Goal: Task Accomplishment & Management: Manage account settings

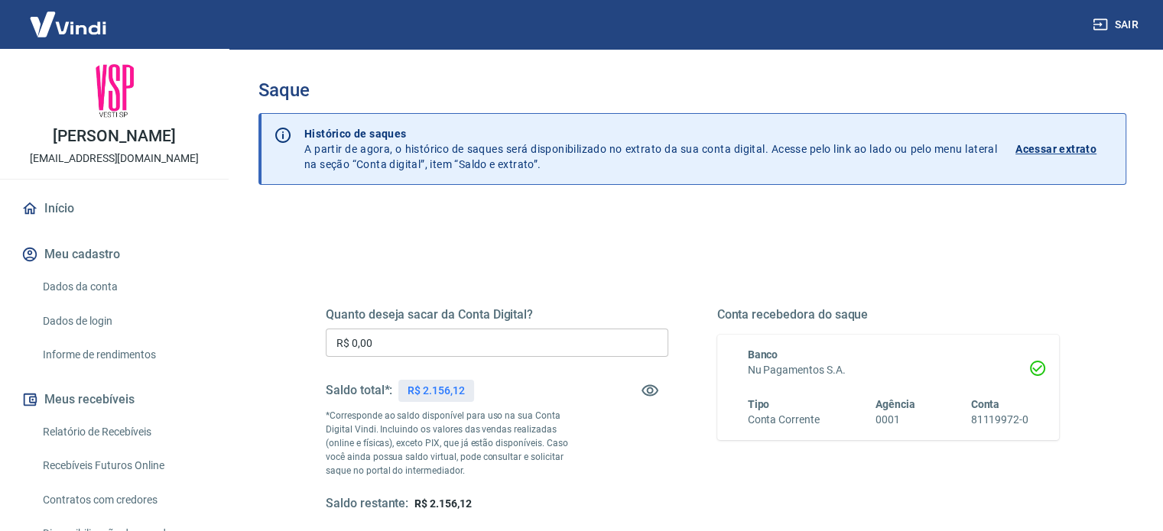
click at [546, 350] on input "R$ 0,00" at bounding box center [497, 343] width 342 height 28
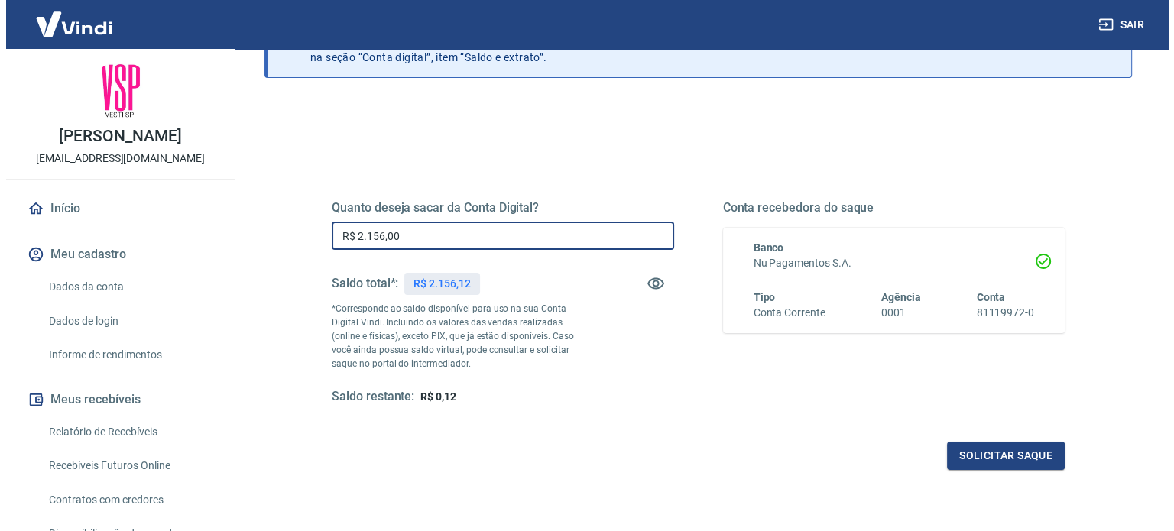
scroll to position [223, 0]
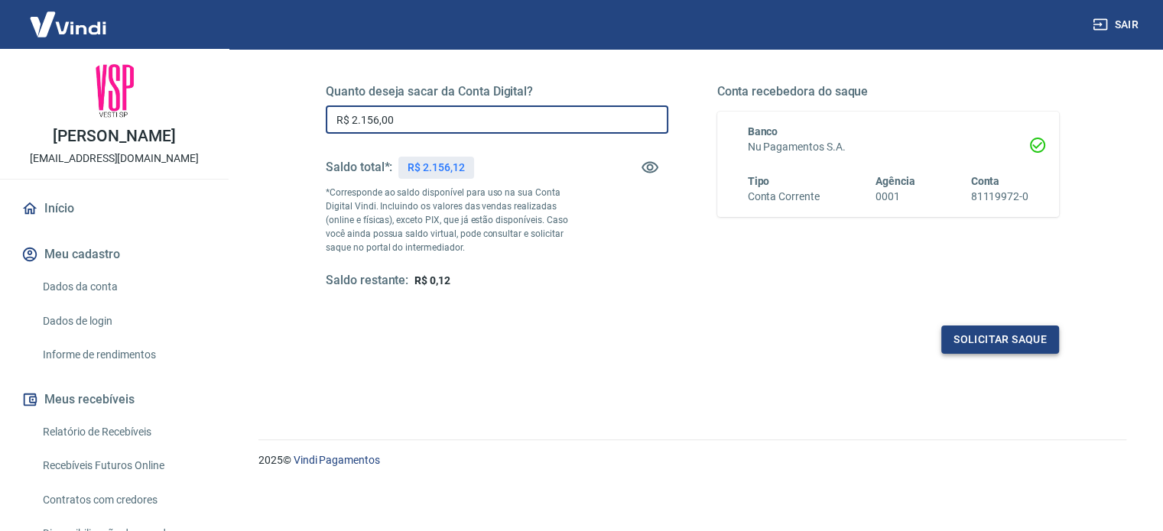
type input "R$ 2.156,00"
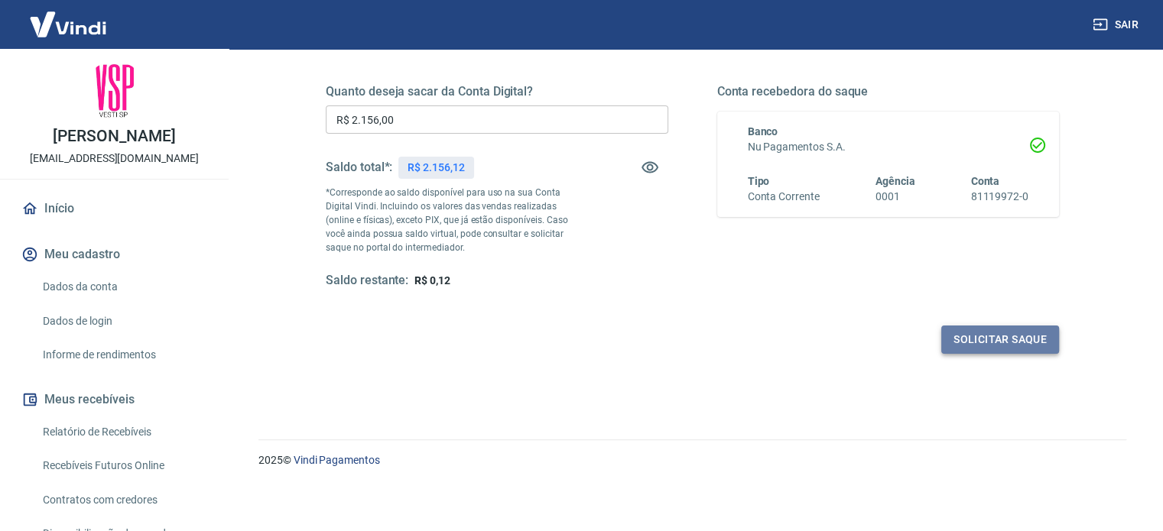
click at [979, 342] on button "Solicitar saque" at bounding box center [1000, 340] width 118 height 28
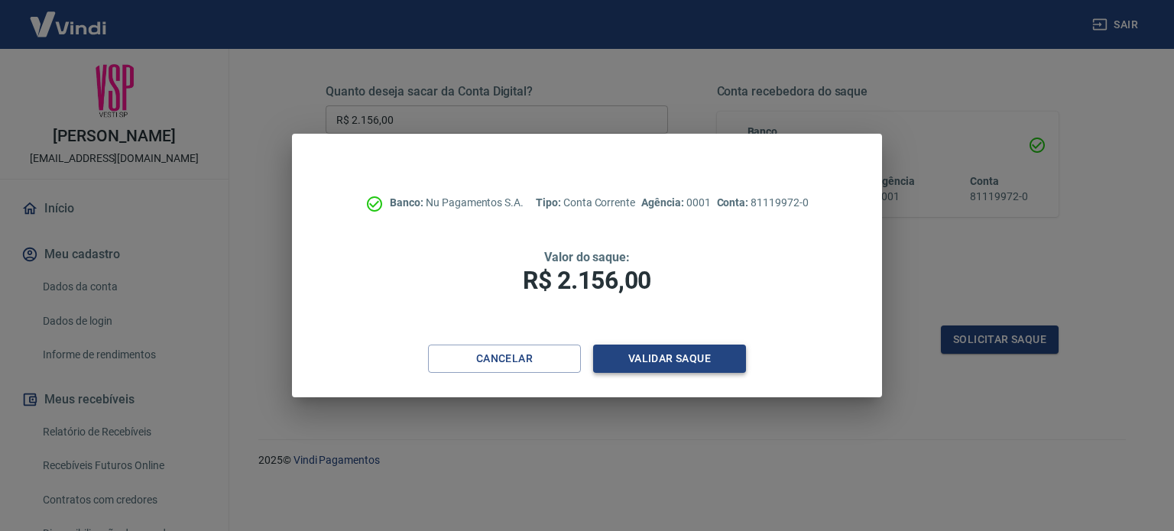
click at [659, 362] on button "Validar saque" at bounding box center [669, 359] width 153 height 28
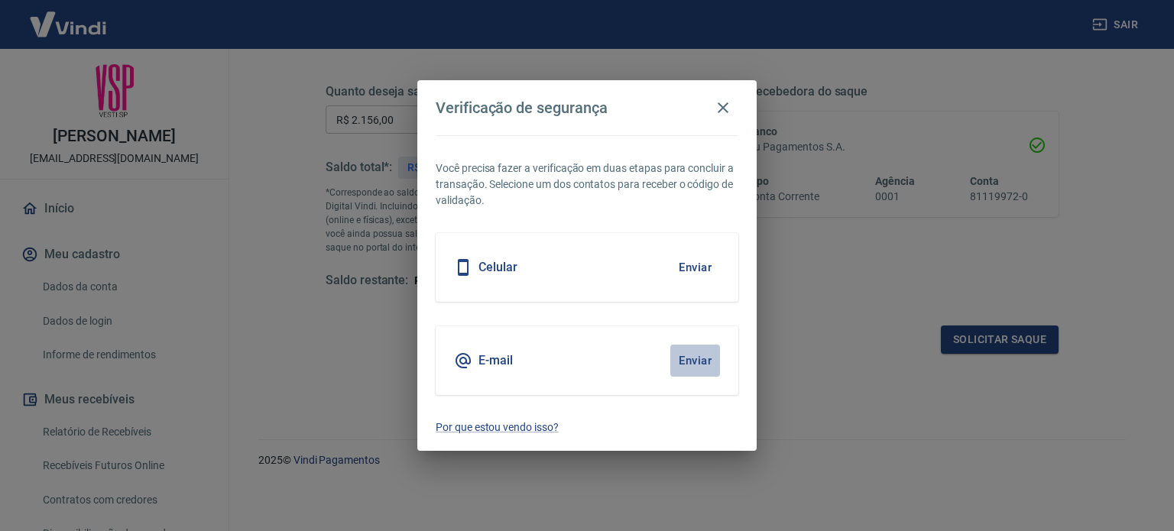
click at [670, 366] on button "Enviar" at bounding box center [695, 361] width 50 height 32
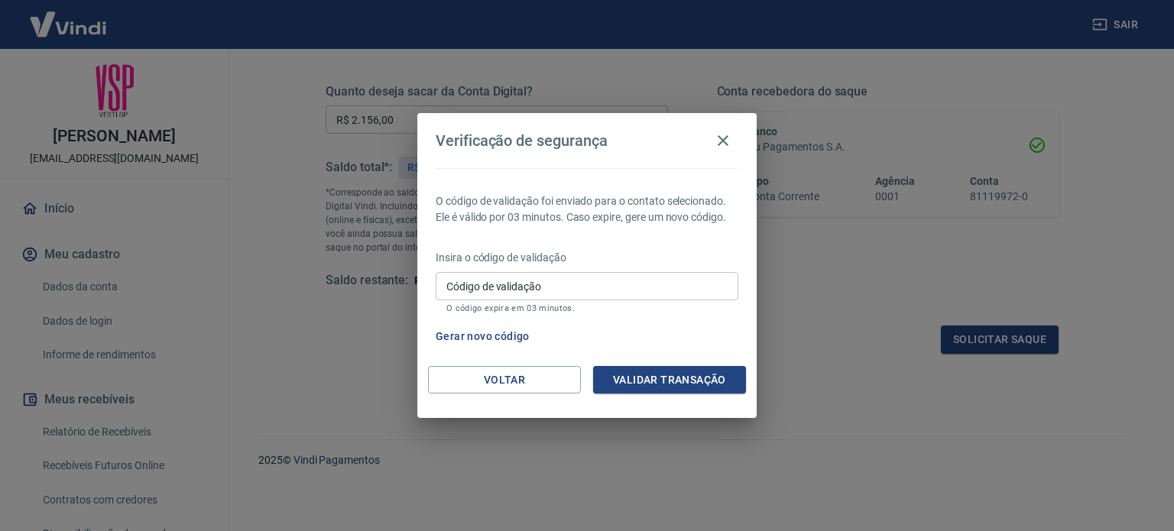
click at [517, 280] on div "Código de validação Código de validação O código expira em 03 minutos." at bounding box center [587, 292] width 303 height 41
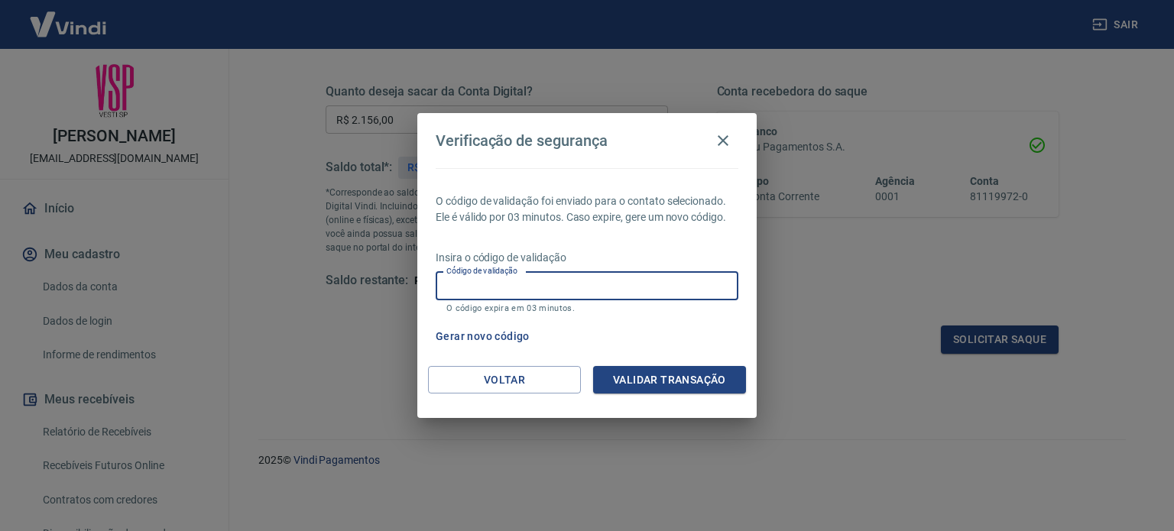
paste input "269439"
type input "269439"
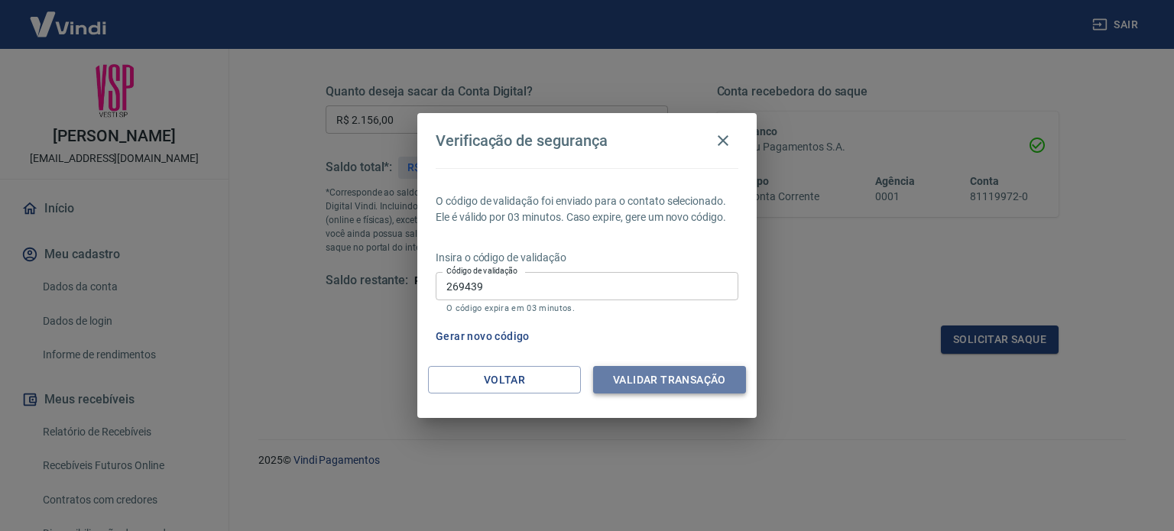
click at [638, 374] on button "Validar transação" at bounding box center [669, 380] width 153 height 28
